Goal: Find specific page/section: Find specific page/section

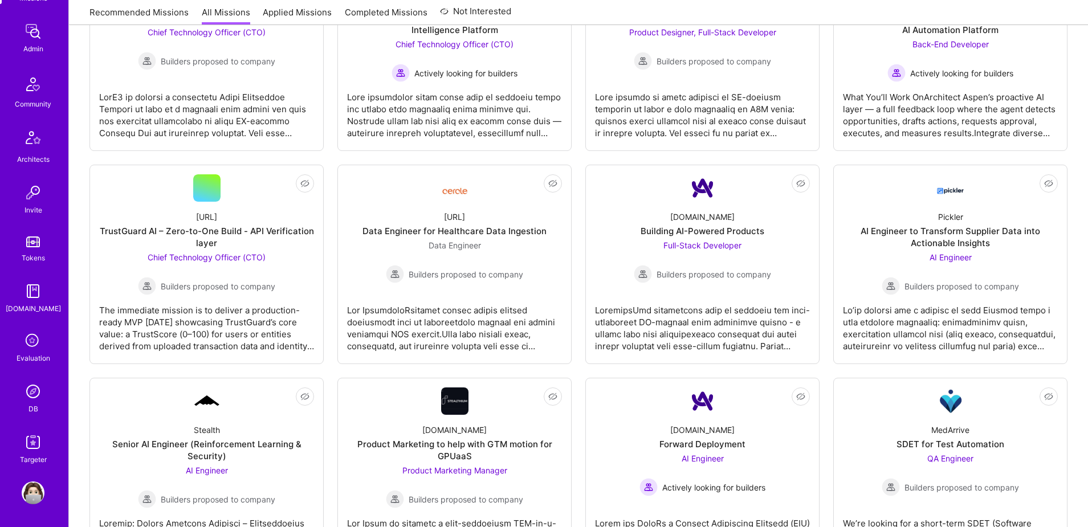
scroll to position [481, 0]
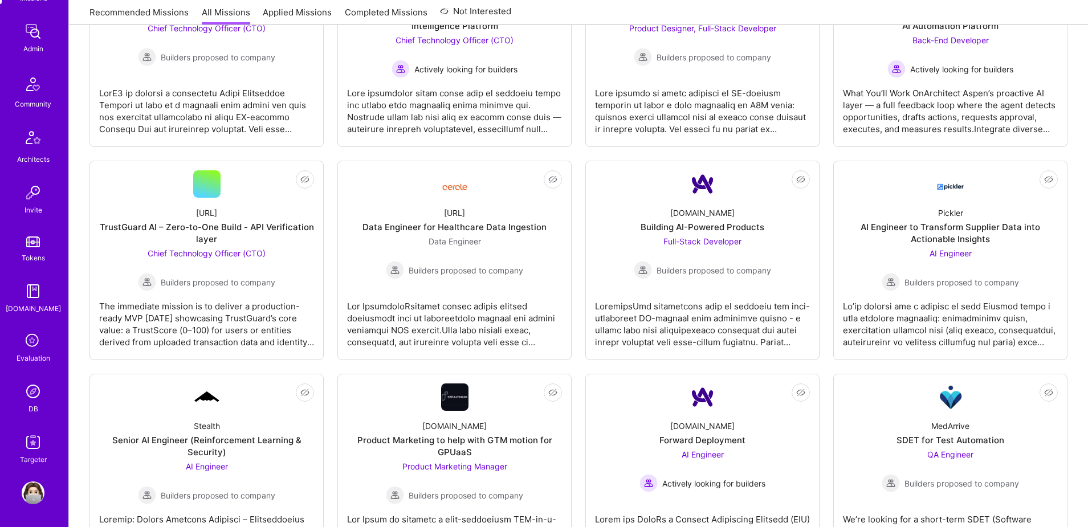
click at [28, 390] on img at bounding box center [33, 391] width 23 height 23
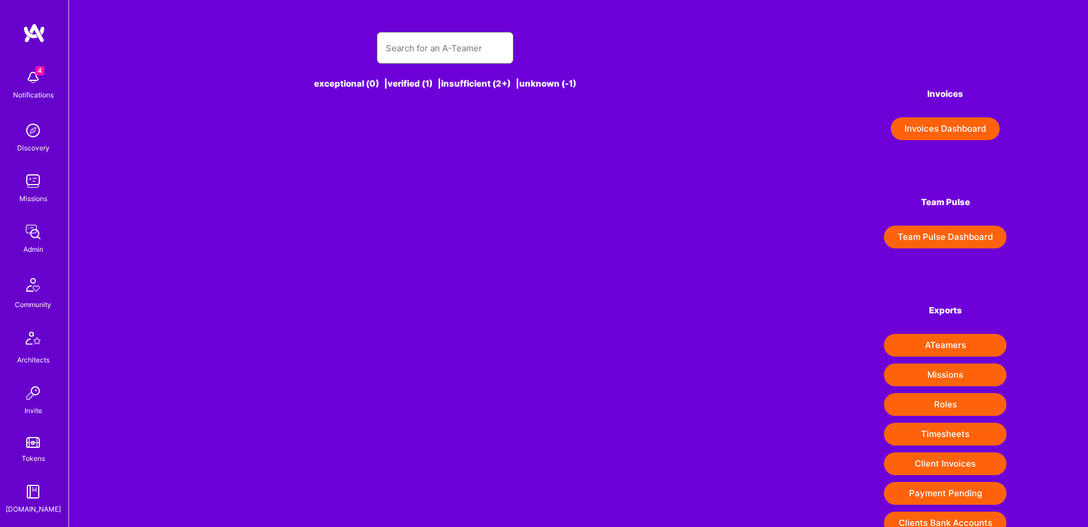
click at [467, 46] on input "text" at bounding box center [445, 48] width 119 height 29
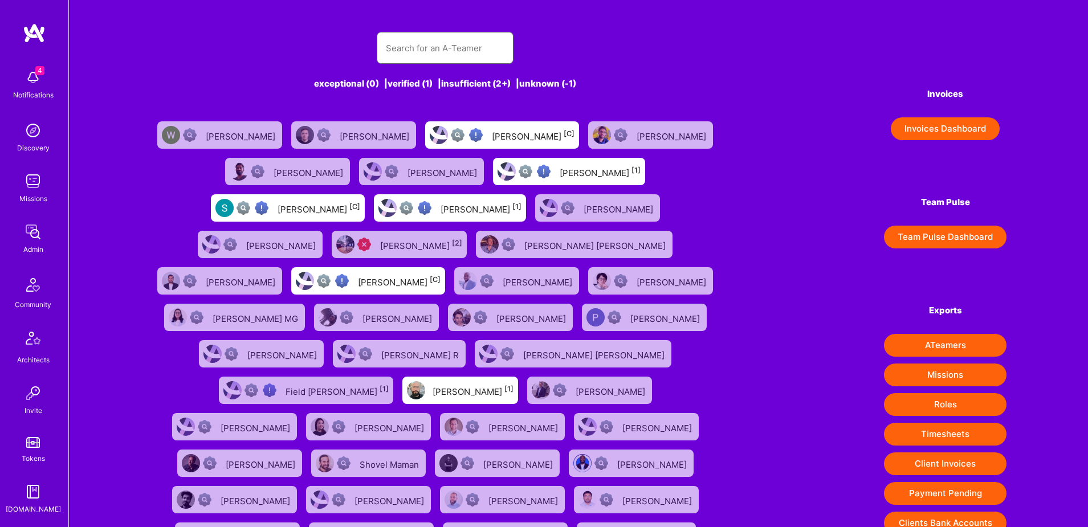
paste input "[EMAIL_ADDRESS][DOMAIN_NAME]"
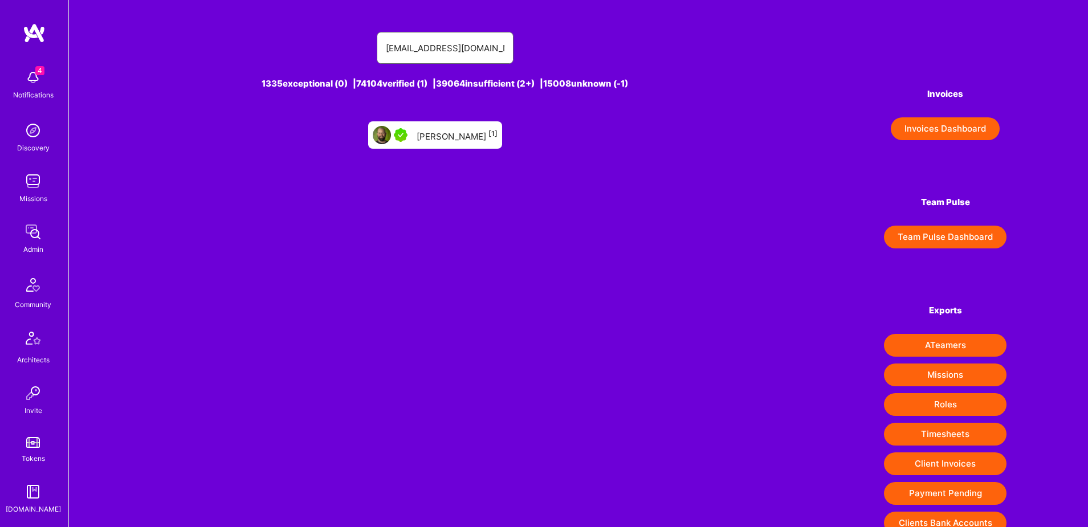
type input "[EMAIL_ADDRESS][DOMAIN_NAME]"
click at [455, 138] on div "[PERSON_NAME] [1]" at bounding box center [456, 135] width 81 height 15
